Goal: Check status

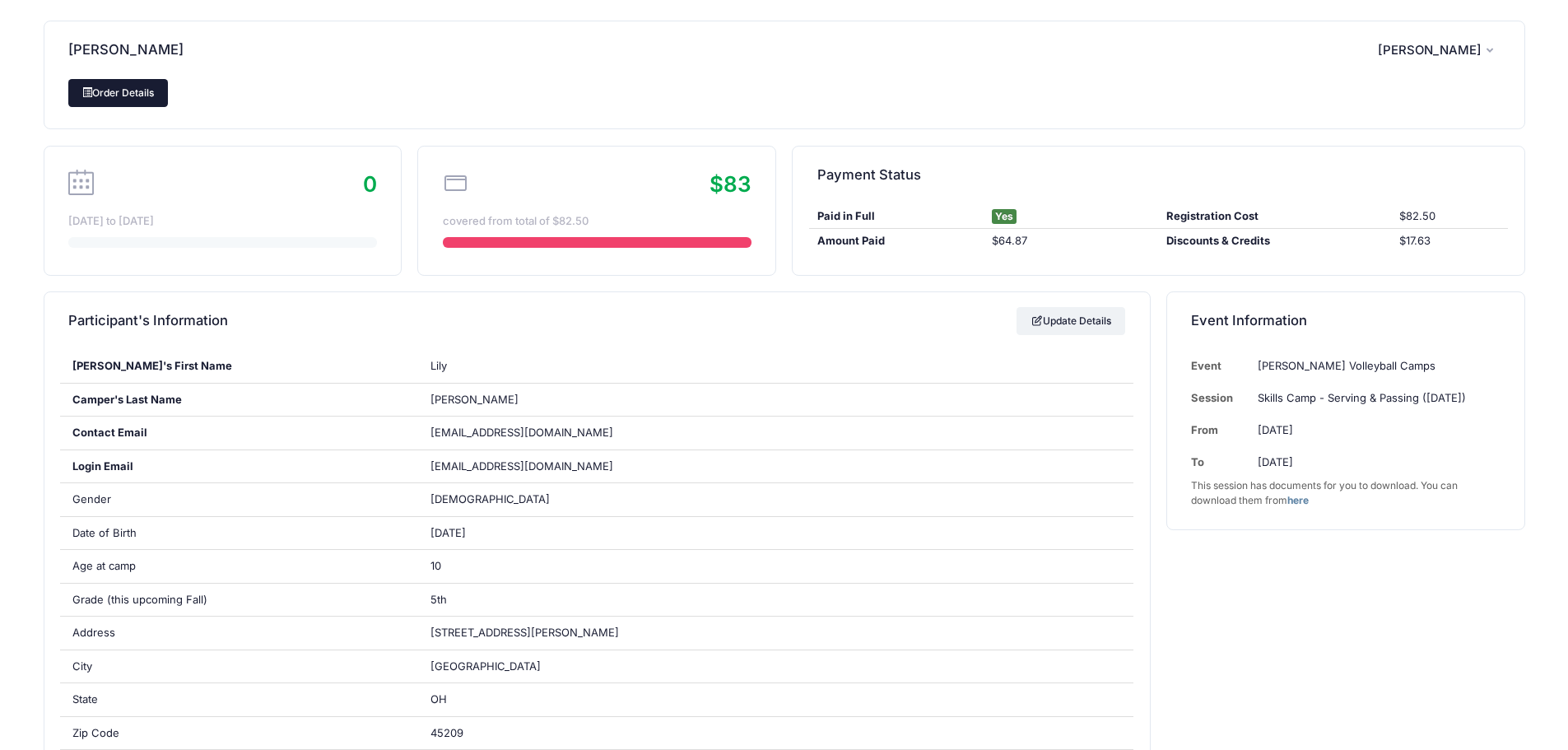
click at [128, 92] on link "Order Details" at bounding box center [118, 92] width 100 height 28
drag, startPoint x: 1033, startPoint y: 242, endPoint x: 991, endPoint y: 242, distance: 42.0
click at [991, 242] on div "$64.87" at bounding box center [1071, 240] width 174 height 17
copy div "$64.87"
